Goal: Transaction & Acquisition: Purchase product/service

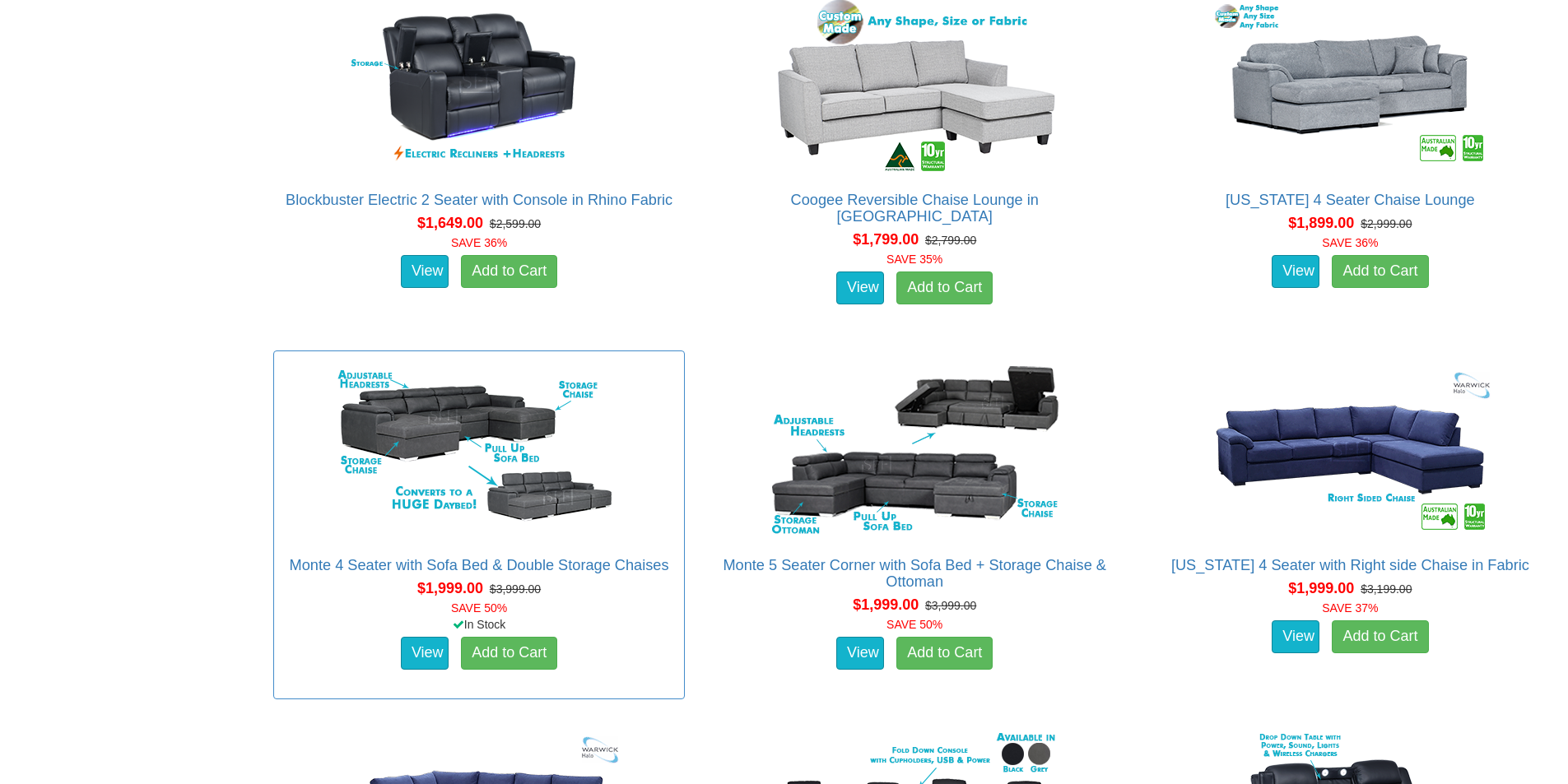
scroll to position [2057, 0]
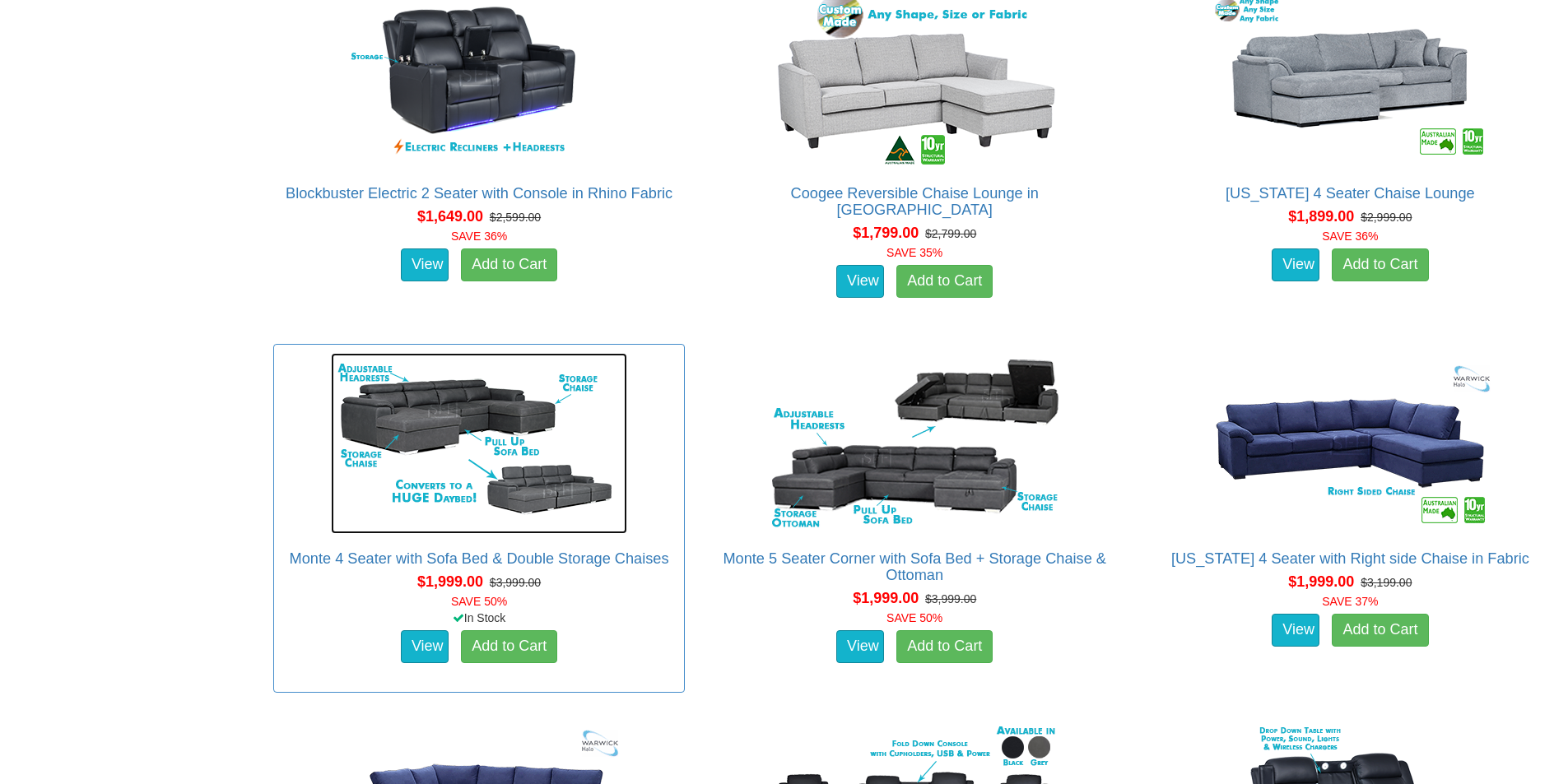
click at [433, 411] on img at bounding box center [478, 444] width 297 height 181
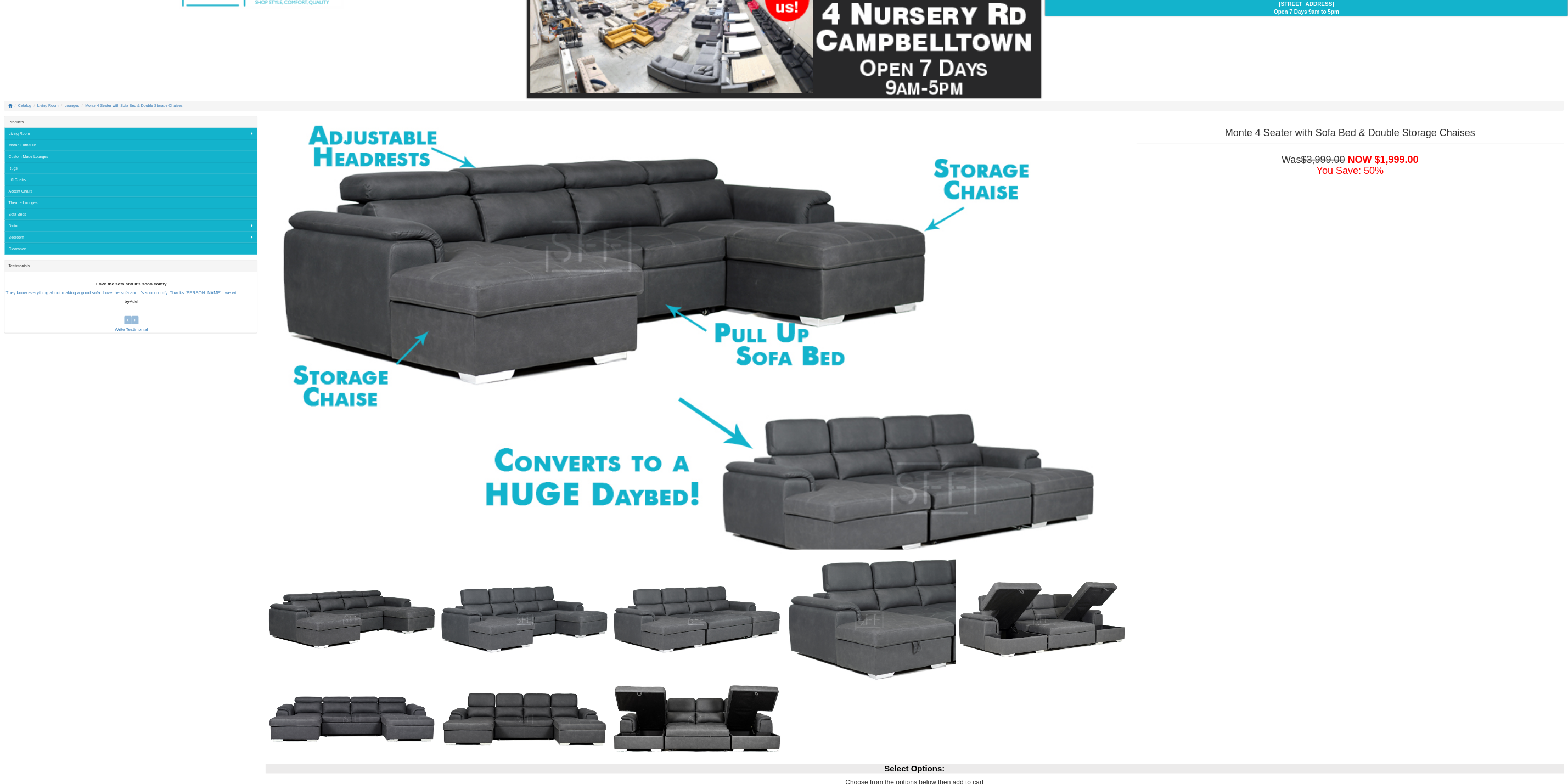
scroll to position [111, 0]
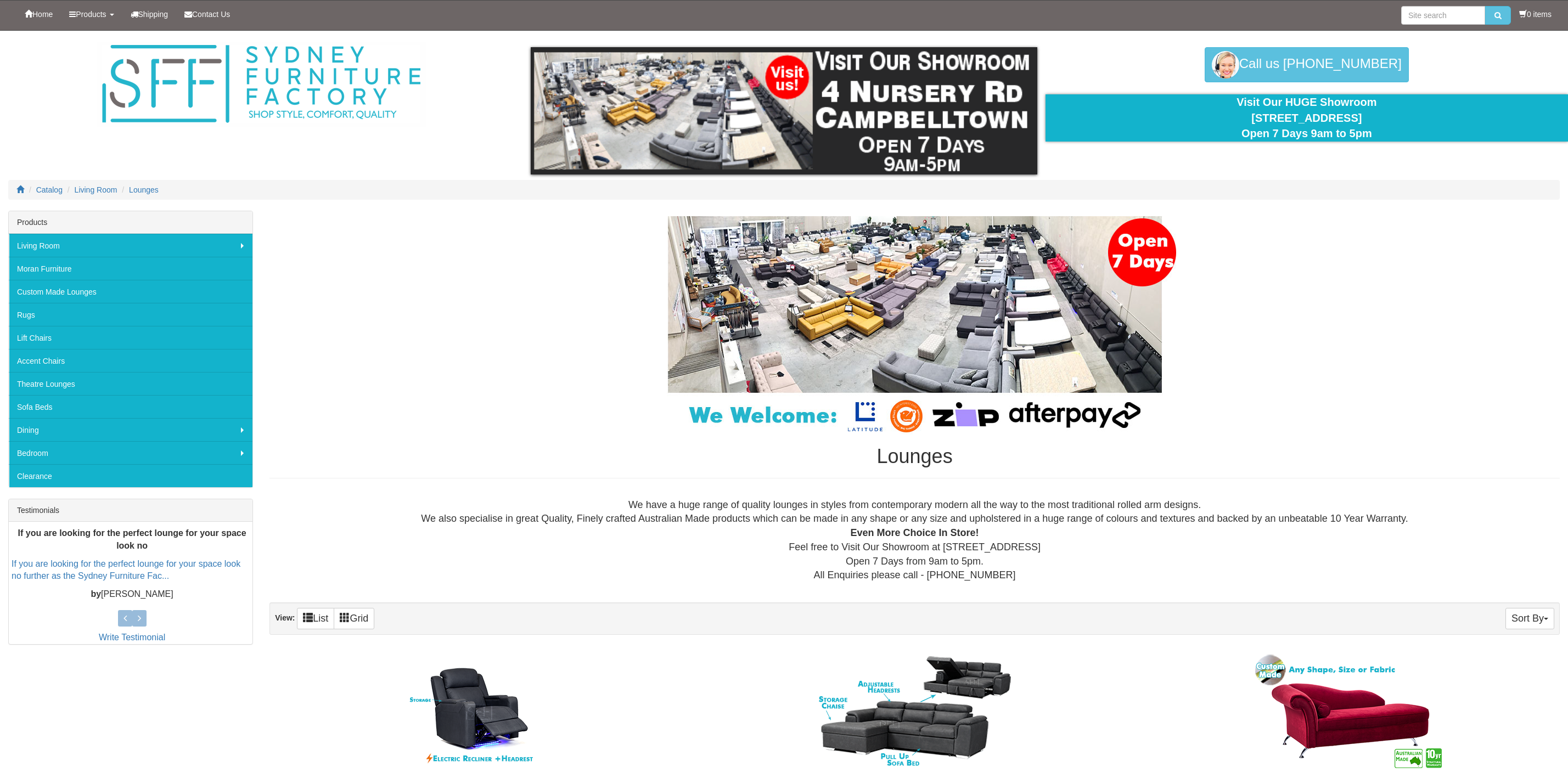
scroll to position [1370, 0]
